Goal: Information Seeking & Learning: Learn about a topic

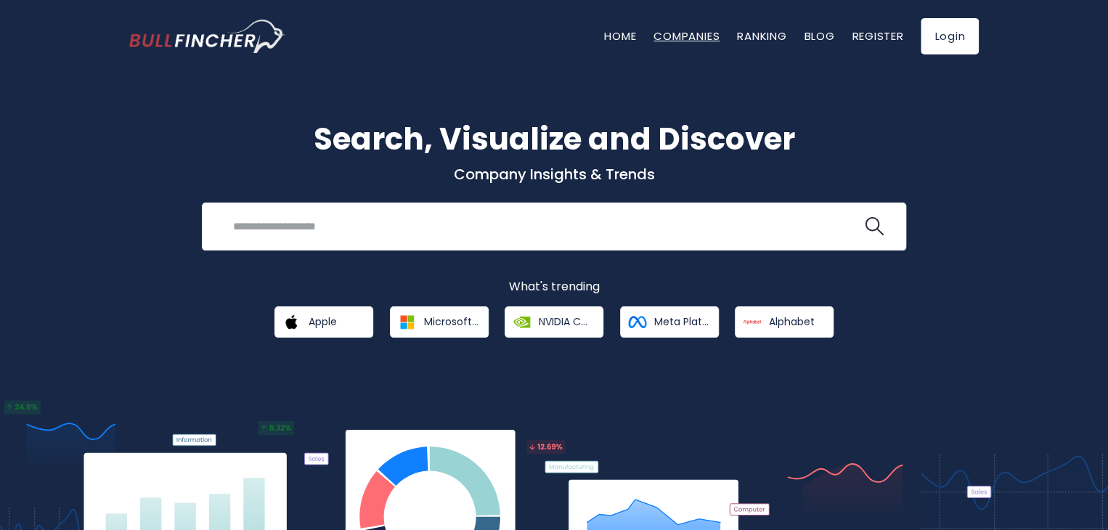
click at [666, 38] on link "Companies" at bounding box center [687, 35] width 66 height 15
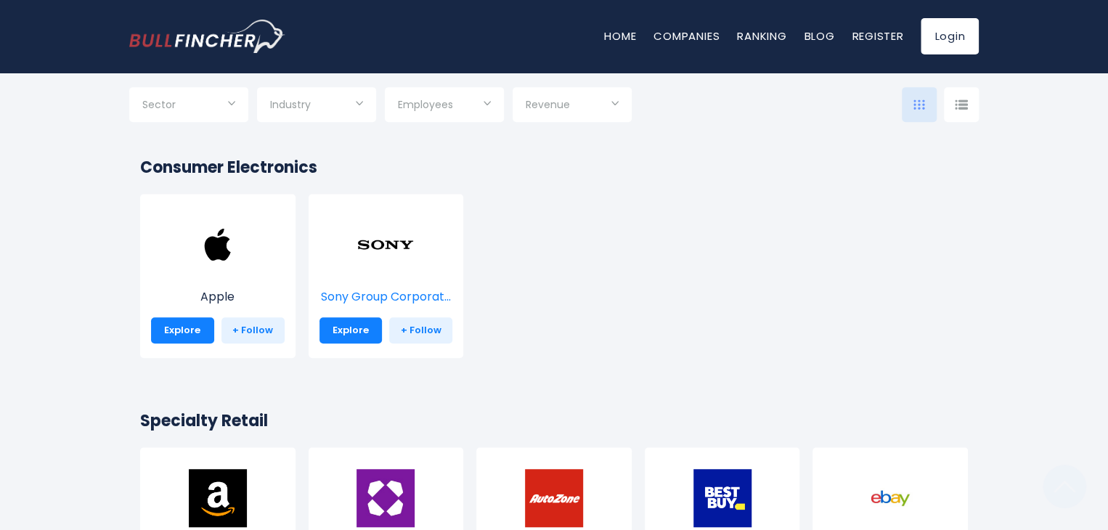
scroll to position [291, 0]
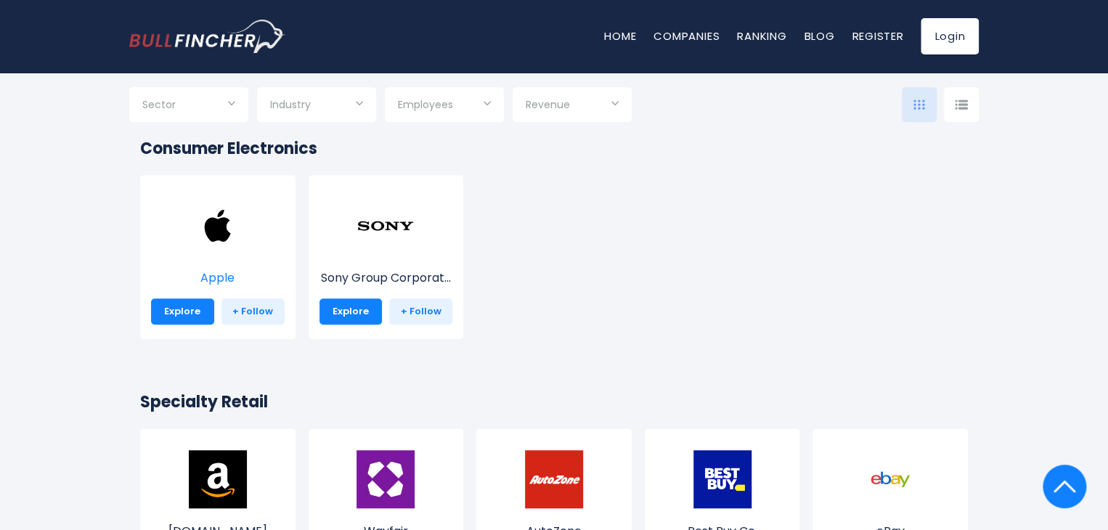
click at [250, 269] on p "Apple" at bounding box center [218, 277] width 134 height 17
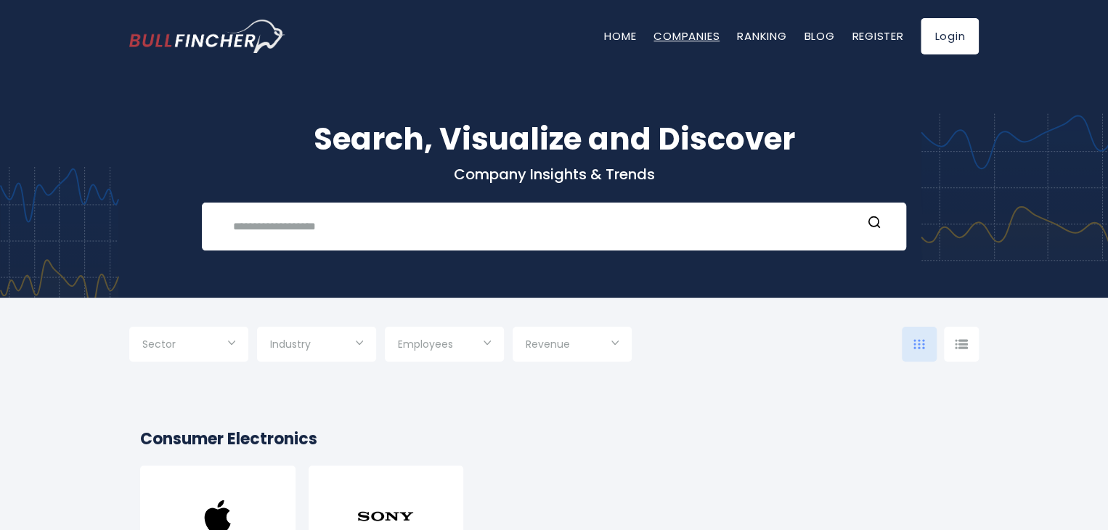
click at [683, 42] on link "Companies" at bounding box center [687, 35] width 66 height 15
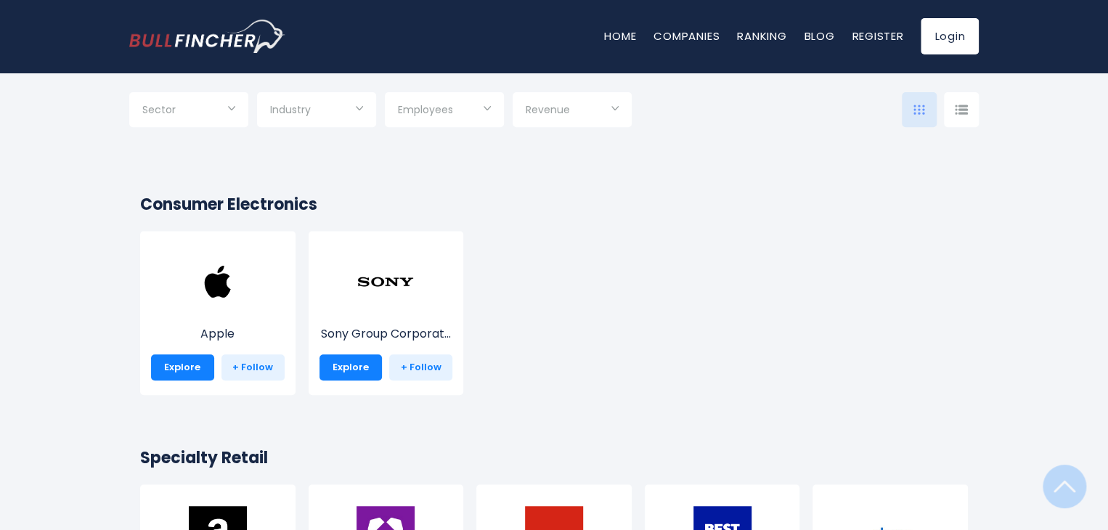
scroll to position [363, 0]
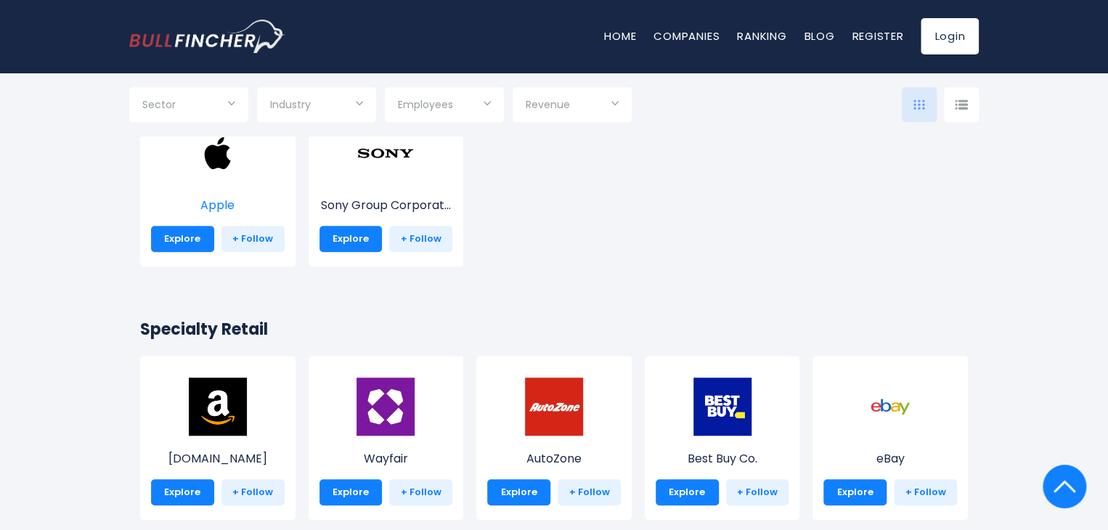
click at [212, 171] on img at bounding box center [218, 153] width 58 height 58
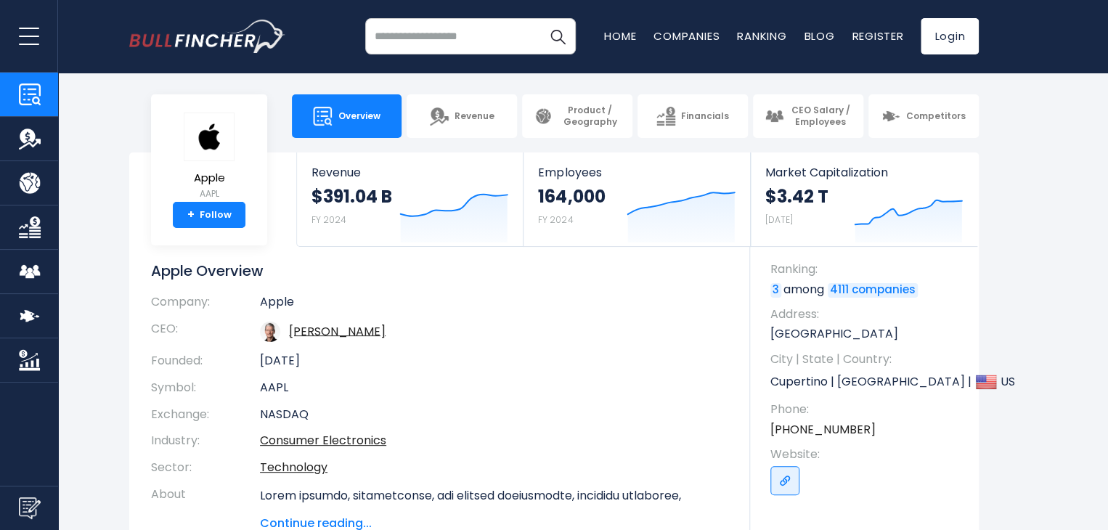
click at [671, 316] on td "Timothy D. Cook" at bounding box center [494, 332] width 468 height 32
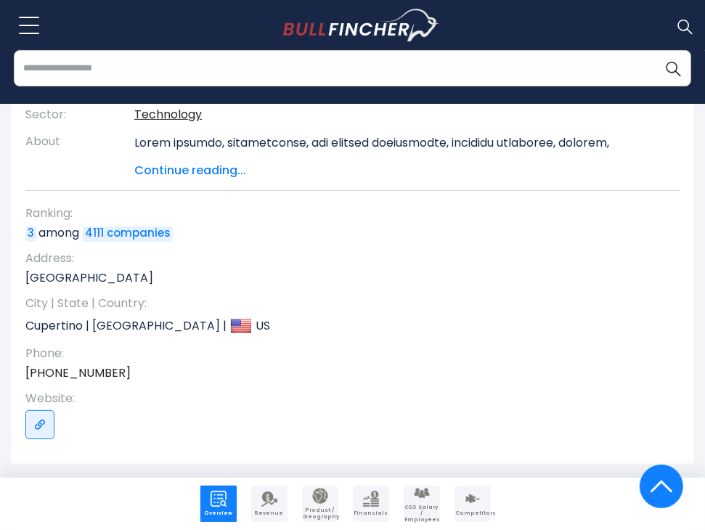
scroll to position [436, 0]
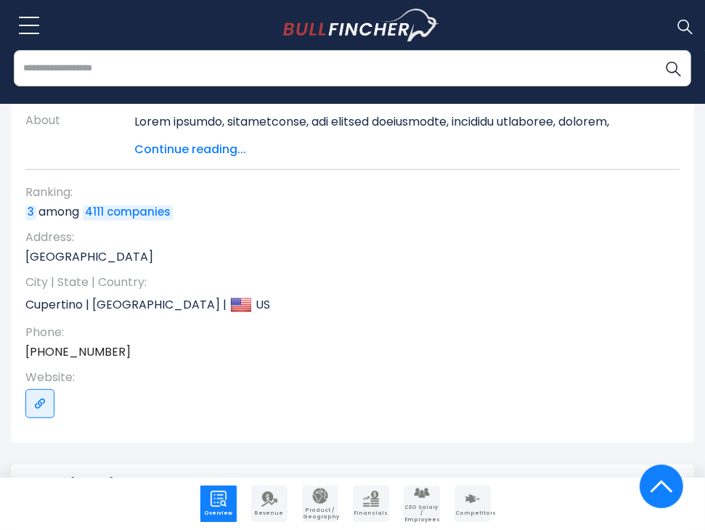
click at [654, 490] on img at bounding box center [662, 487] width 22 height 44
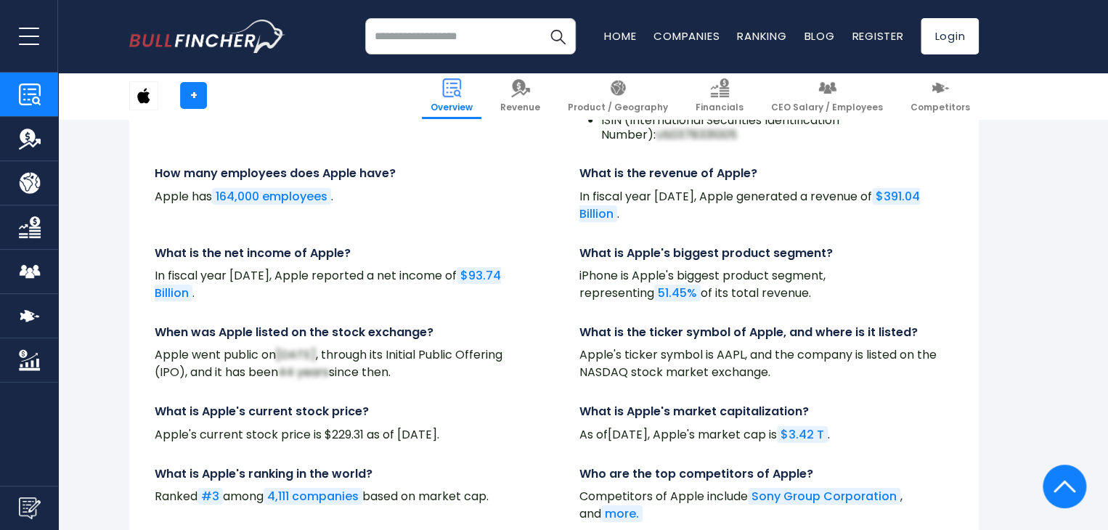
scroll to position [4872, 0]
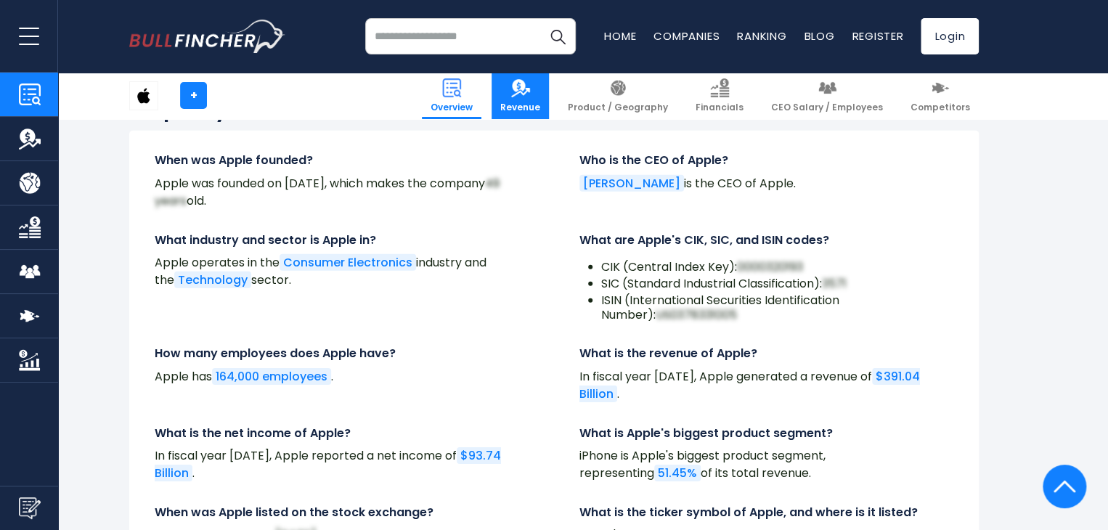
click at [530, 94] on img at bounding box center [520, 87] width 19 height 19
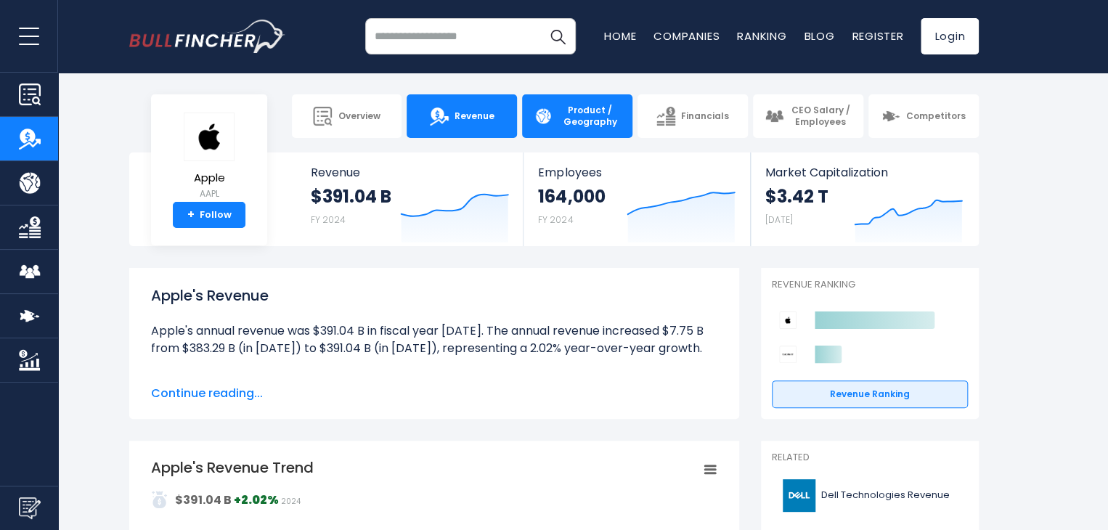
click at [572, 134] on link "Product / Geography" at bounding box center [577, 116] width 110 height 44
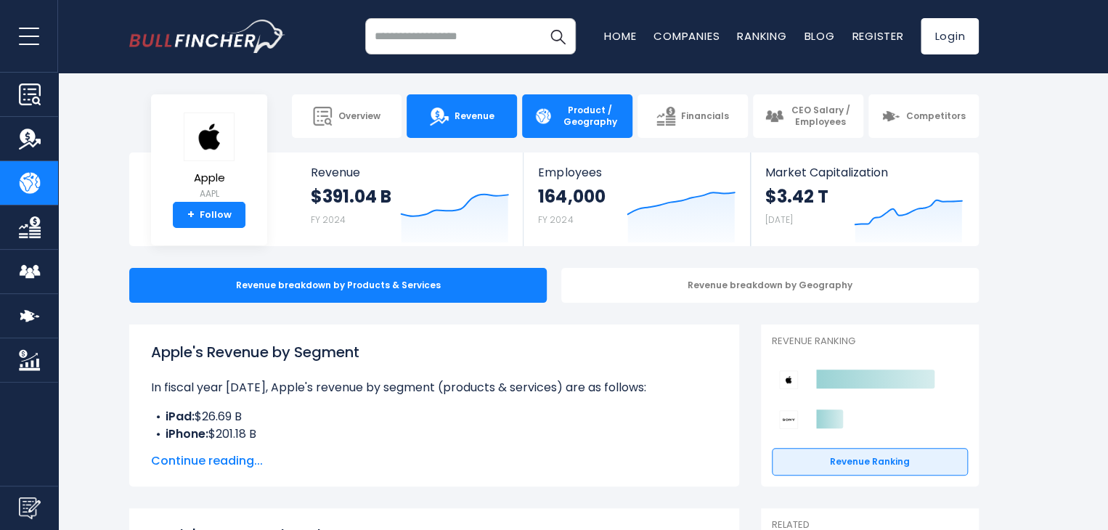
click at [461, 124] on link "Revenue" at bounding box center [462, 116] width 110 height 44
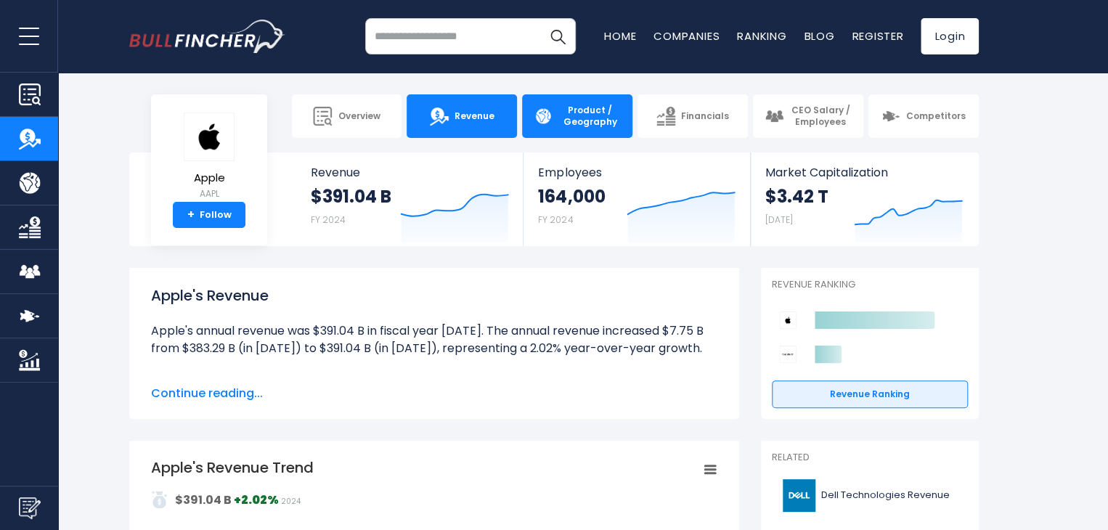
click at [577, 125] on span "Product / Geography" at bounding box center [590, 116] width 62 height 23
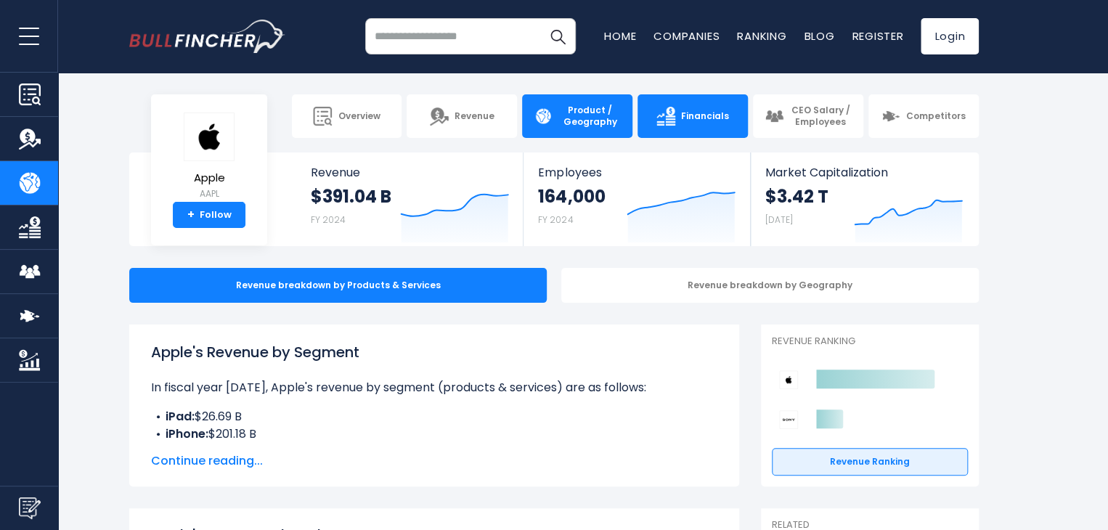
click at [713, 116] on span "Financials" at bounding box center [705, 116] width 48 height 12
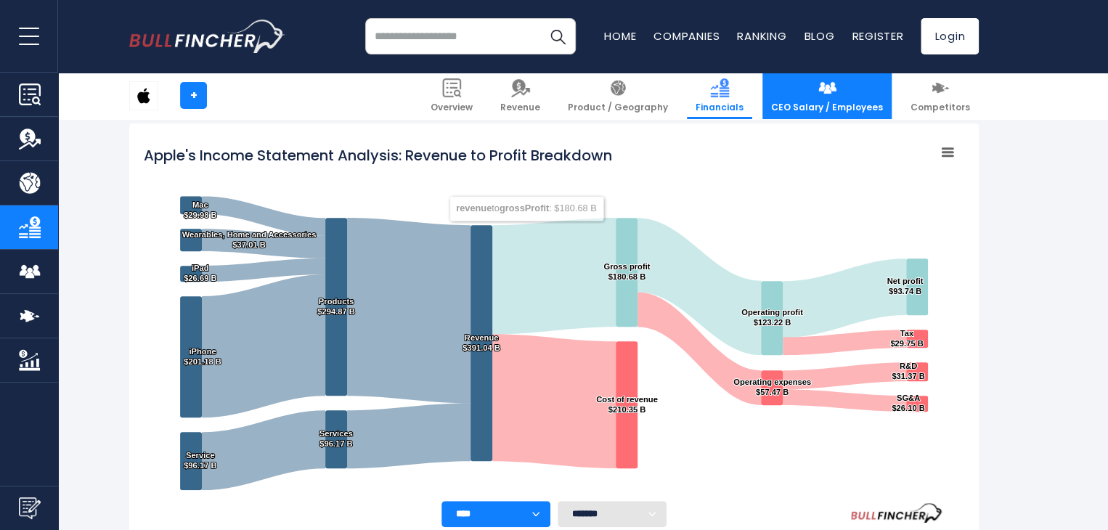
click at [822, 89] on link "CEO Salary / Employees" at bounding box center [827, 96] width 129 height 46
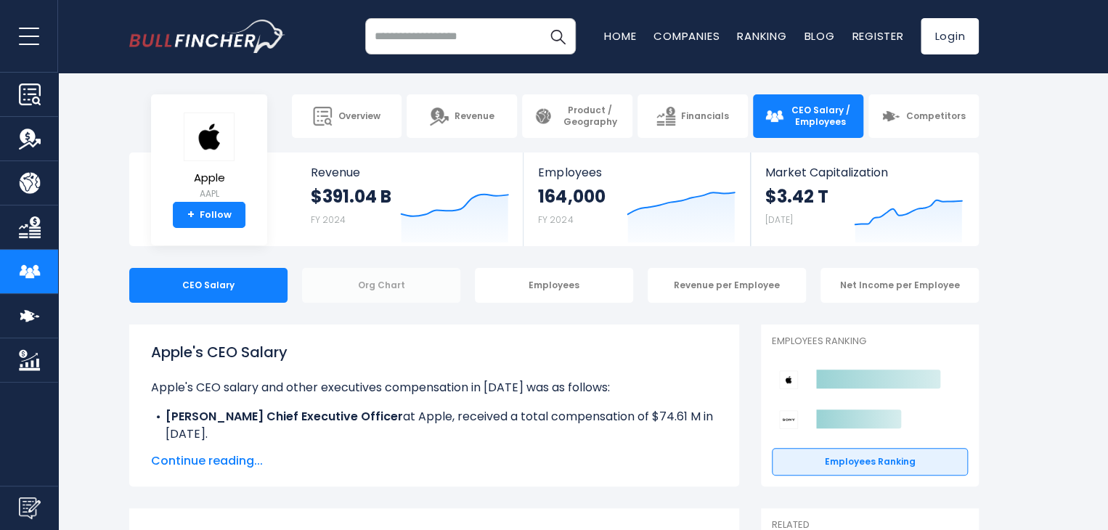
scroll to position [73, 0]
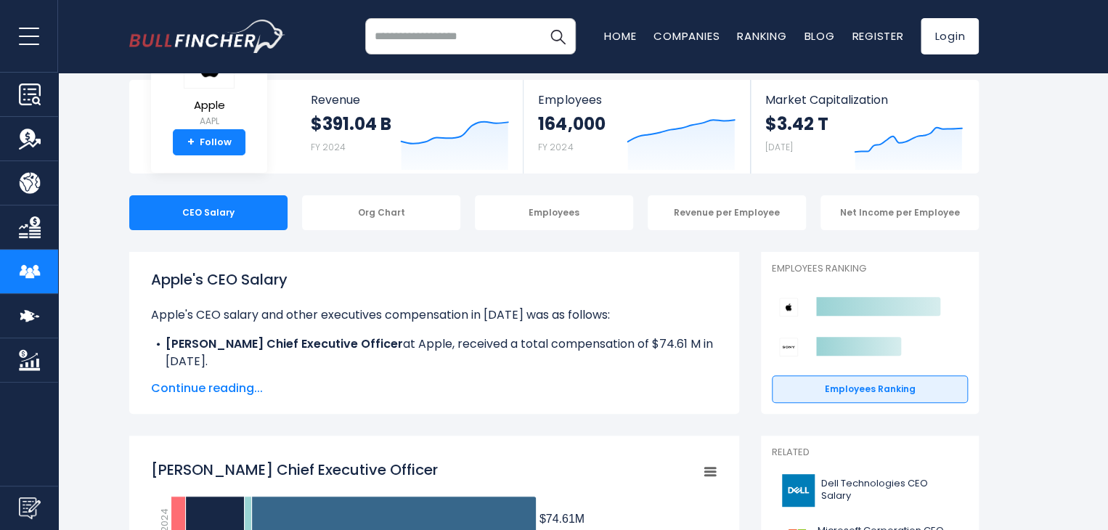
click at [192, 385] on span "Continue reading..." at bounding box center [434, 388] width 567 height 17
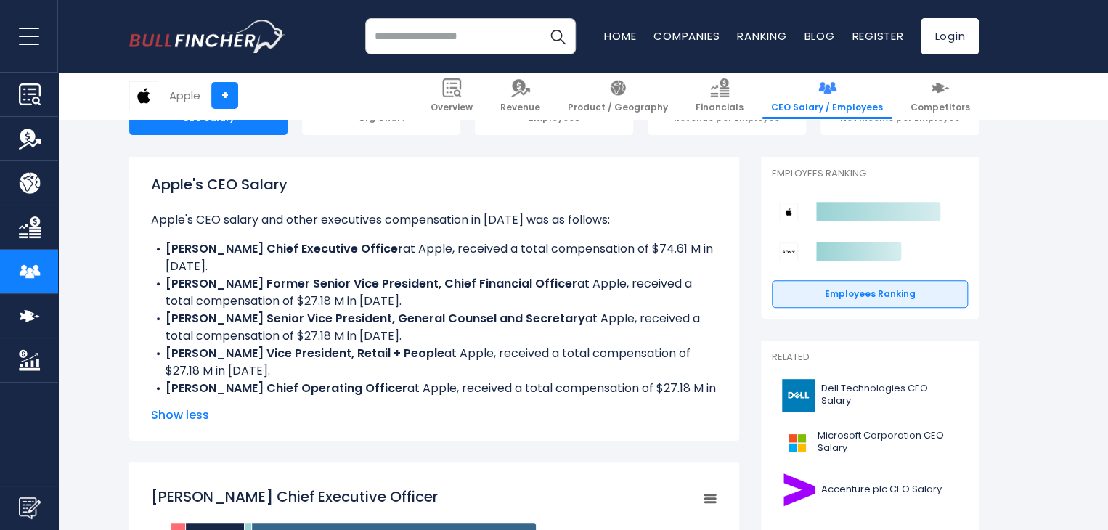
scroll to position [218, 0]
